Goal: Transaction & Acquisition: Download file/media

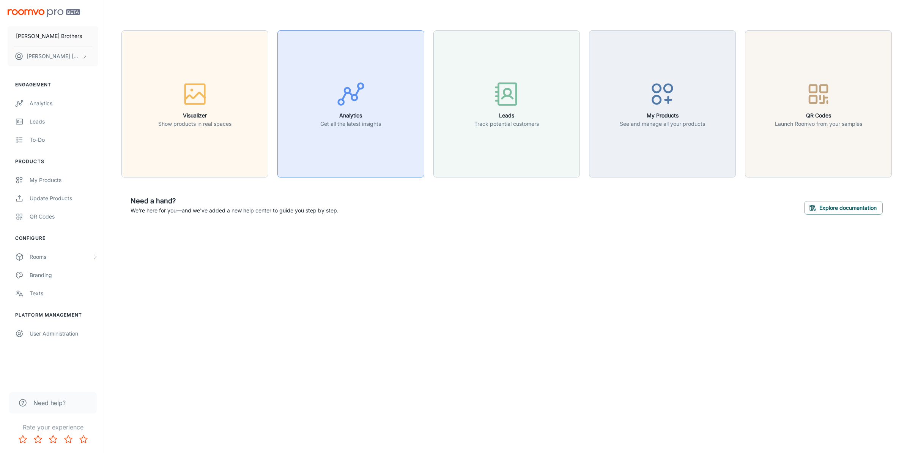
click at [346, 147] on button "Analytics Get all the latest insights" at bounding box center [351, 103] width 147 height 147
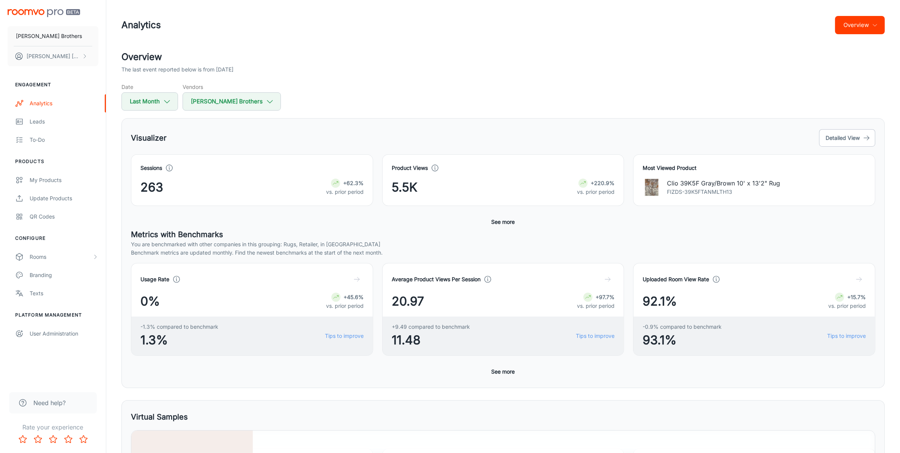
click at [358, 279] on icon "button" at bounding box center [357, 279] width 8 height 8
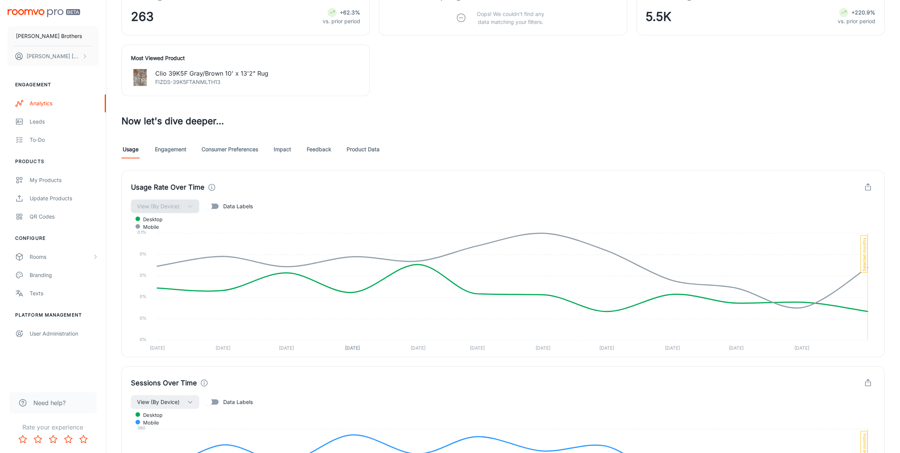
scroll to position [306, 0]
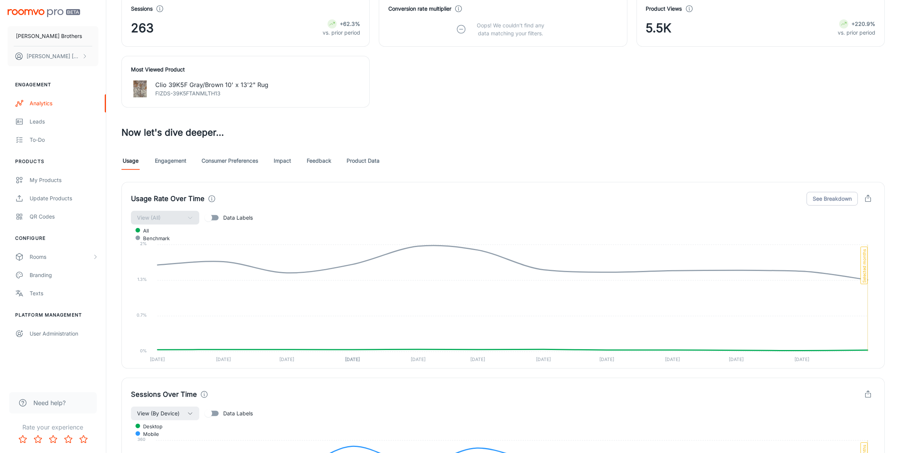
click at [191, 218] on div "View (All) Data Labels" at bounding box center [503, 217] width 745 height 14
click at [872, 197] on icon "button" at bounding box center [868, 198] width 8 height 8
click at [860, 230] on span "Download CSV" at bounding box center [846, 232] width 44 height 9
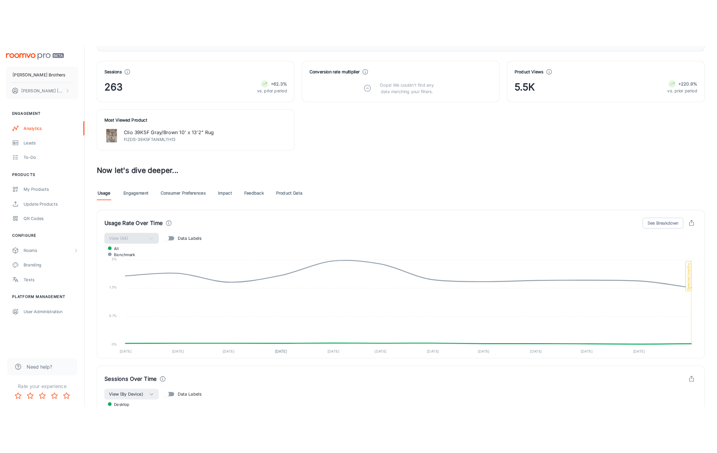
scroll to position [259, 0]
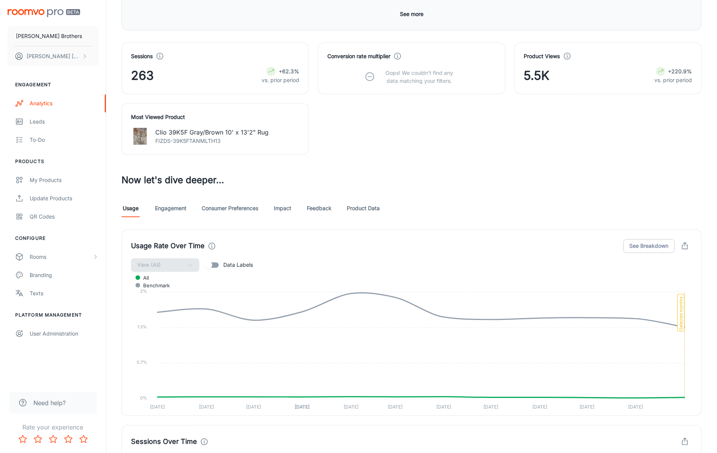
click at [519, 159] on div "Visualizer The last event reported below is from [DATE] Date Last Month Vendors…" at bounding box center [411, 304] width 598 height 1024
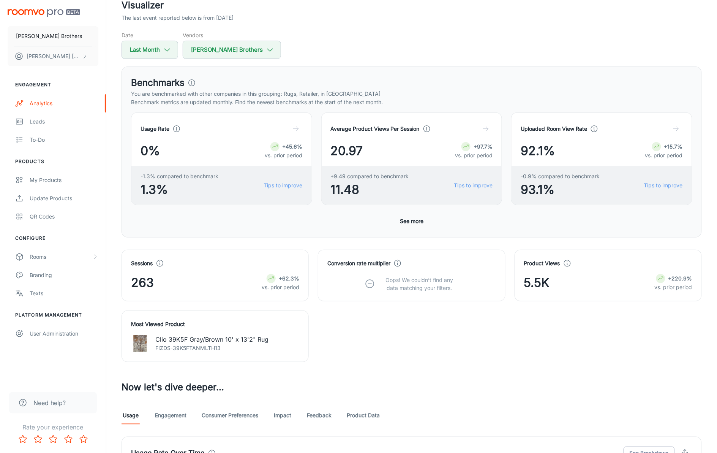
scroll to position [47, 0]
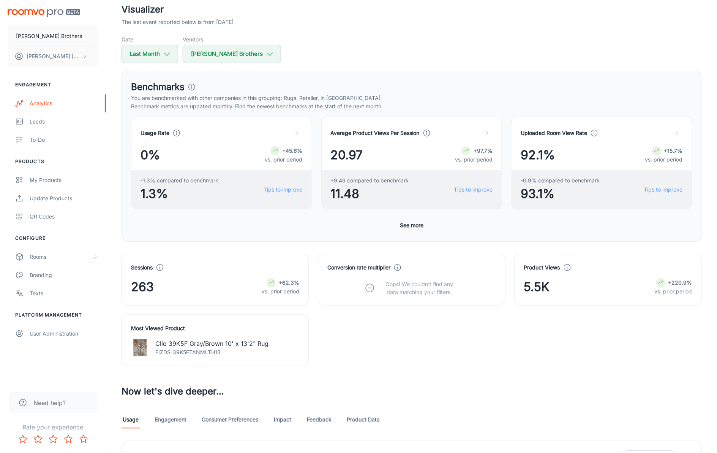
click at [487, 350] on div "Sessions 263 +62.3% vs. prior period Conversion rate multiplier Oops! We couldn…" at bounding box center [406, 306] width 589 height 122
